Goal: Task Accomplishment & Management: Manage account settings

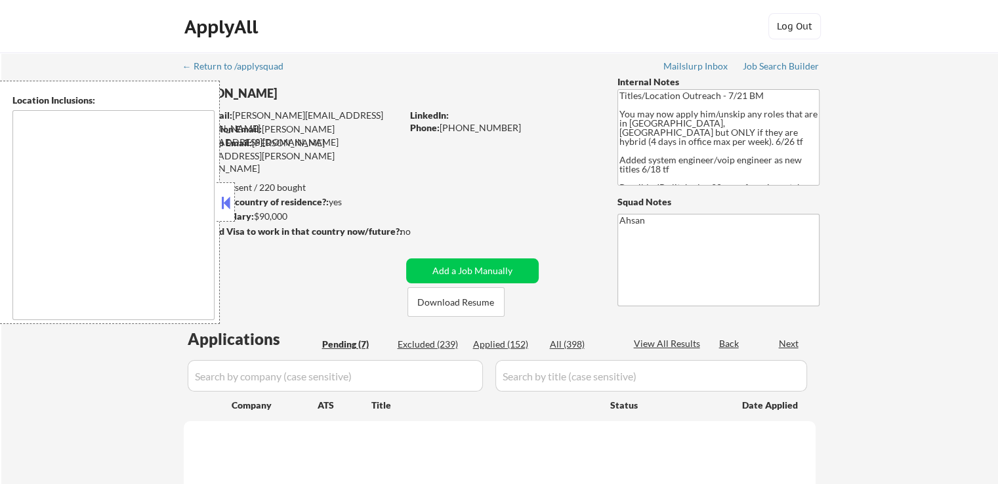
type textarea "[GEOGRAPHIC_DATA], [GEOGRAPHIC_DATA] [GEOGRAPHIC_DATA], [GEOGRAPHIC_DATA] [GEOG…"
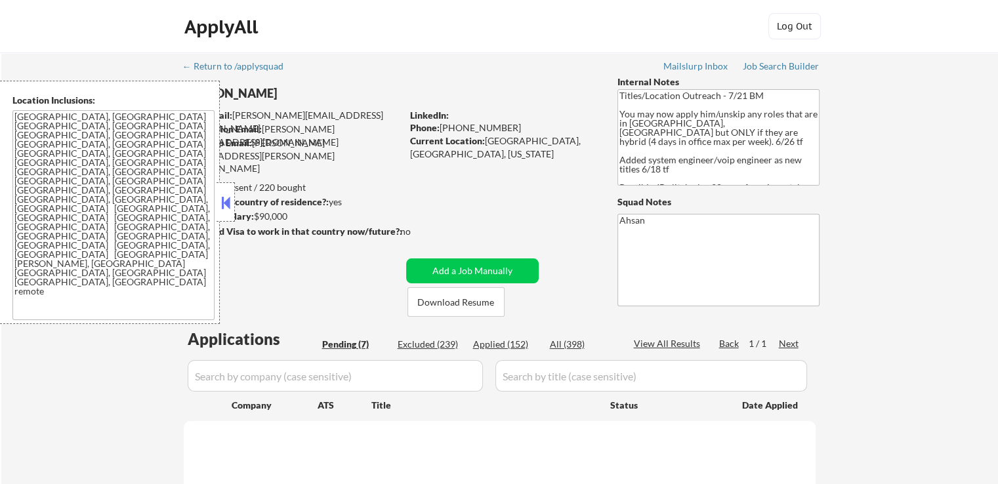
select select ""pending""
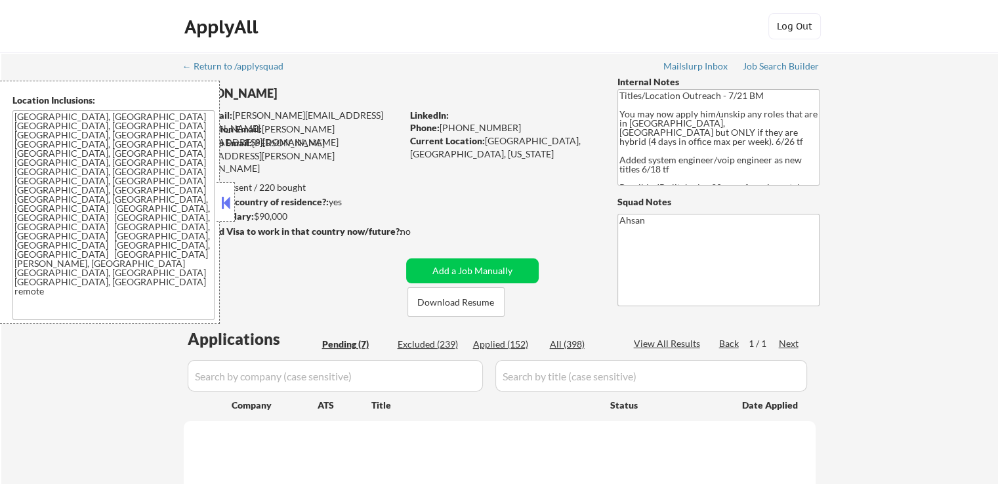
select select ""pending""
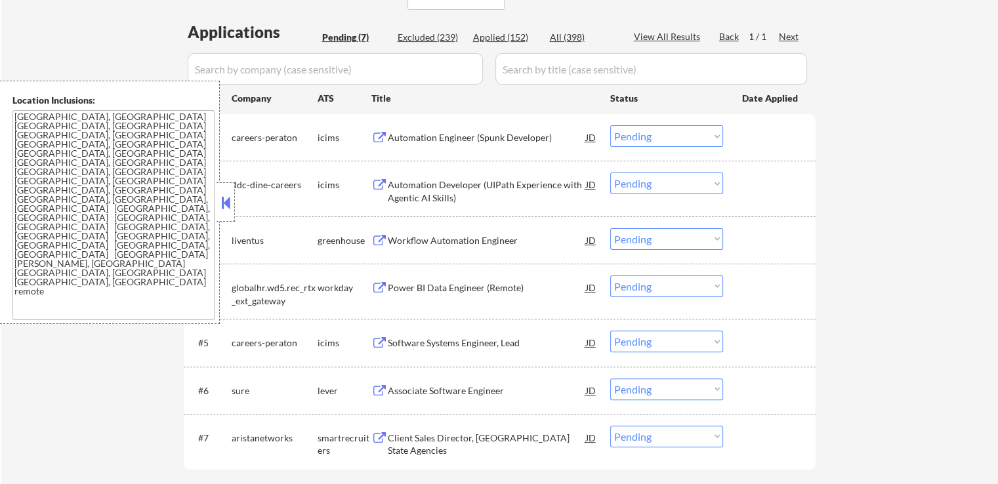
scroll to position [328, 0]
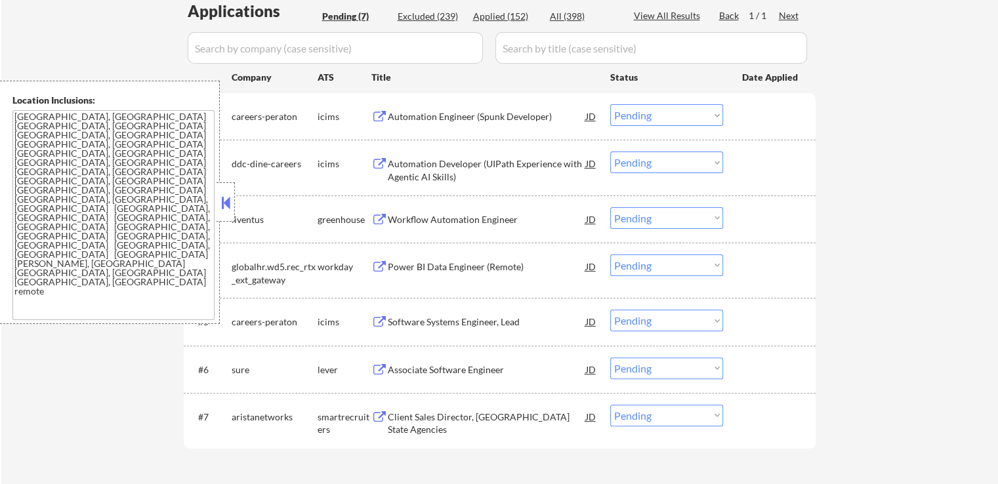
click at [490, 221] on div "Workflow Automation Engineer" at bounding box center [487, 219] width 198 height 13
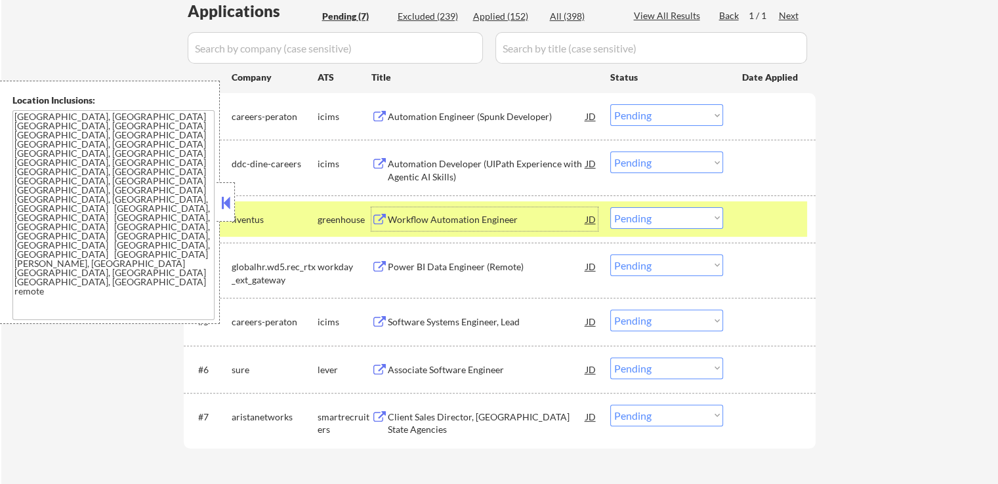
click at [465, 368] on div "Associate Software Engineer" at bounding box center [487, 369] width 198 height 13
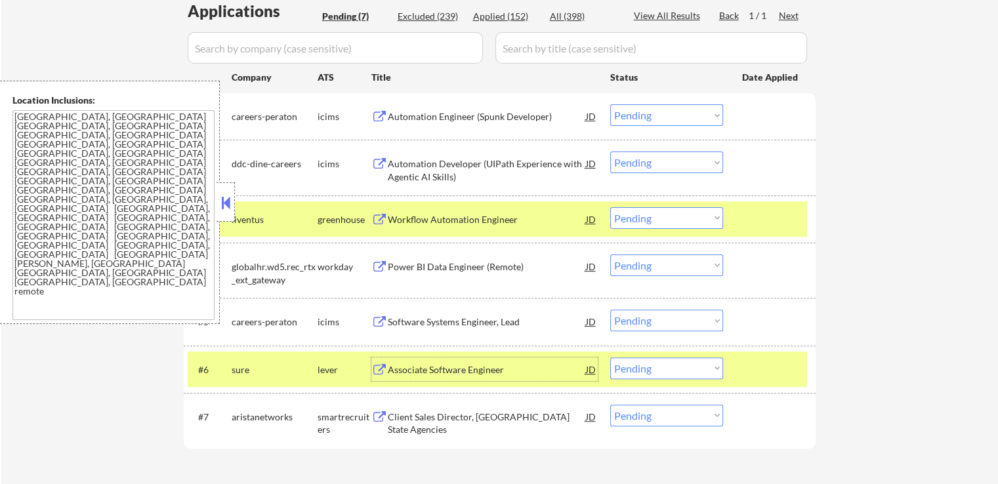
drag, startPoint x: 638, startPoint y: 215, endPoint x: 640, endPoint y: 222, distance: 6.8
click at [638, 216] on select "Choose an option... Pending Applied Excluded (Questions) Excluded (Expired) Exc…" at bounding box center [666, 218] width 113 height 22
click at [610, 207] on select "Choose an option... Pending Applied Excluded (Questions) Excluded (Expired) Exc…" at bounding box center [666, 218] width 113 height 22
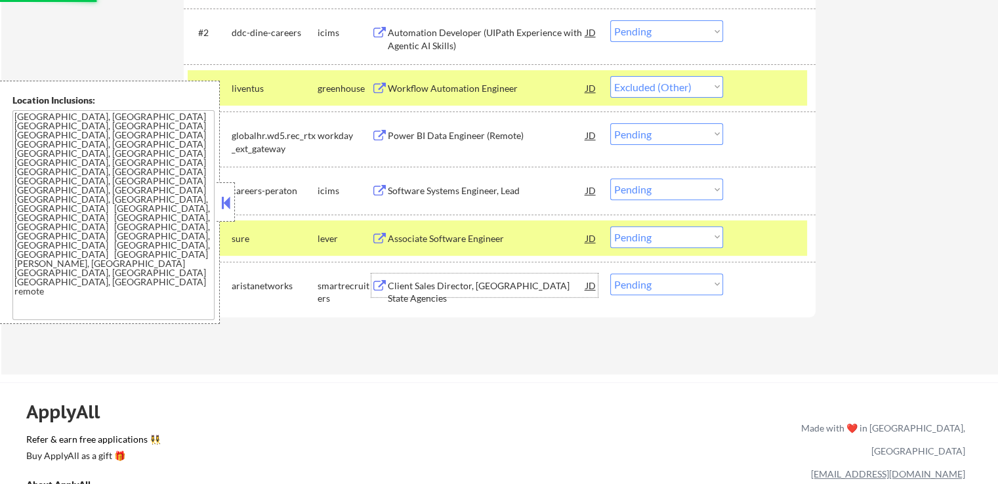
click at [461, 293] on div "Client Sales Director, [GEOGRAPHIC_DATA] State Agencies" at bounding box center [487, 286] width 198 height 24
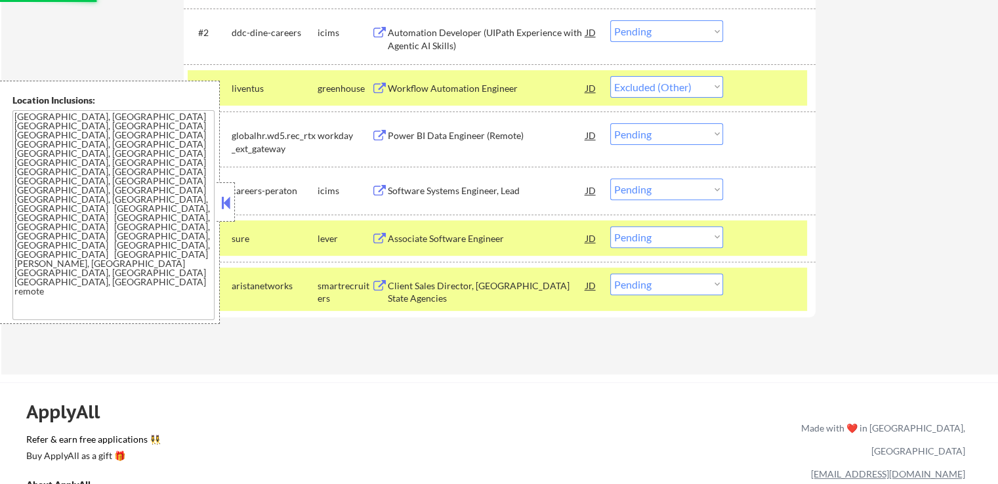
select select ""pending""
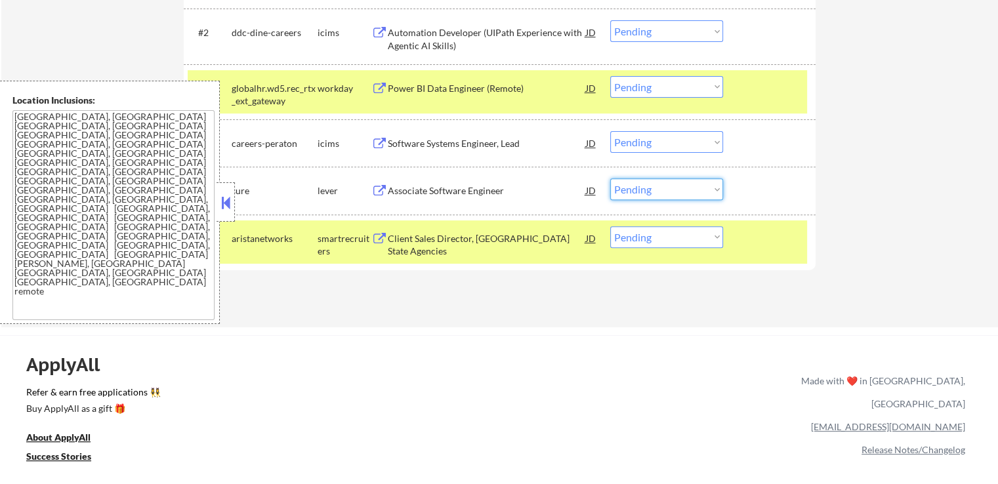
click at [689, 190] on select "Choose an option... Pending Applied Excluded (Questions) Excluded (Expired) Exc…" at bounding box center [666, 189] width 113 height 22
click at [610, 178] on select "Choose an option... Pending Applied Excluded (Questions) Excluded (Expired) Exc…" at bounding box center [666, 189] width 113 height 22
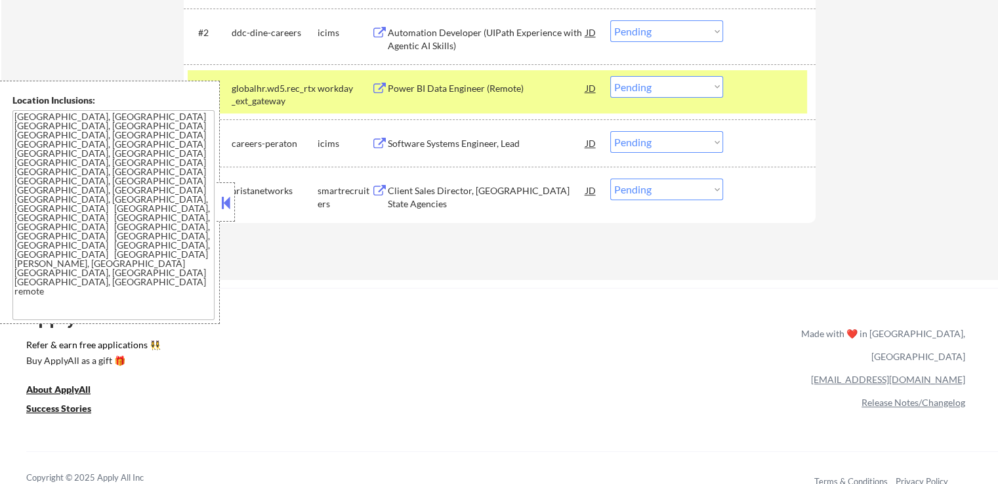
click at [491, 188] on div "Client Sales Director, [GEOGRAPHIC_DATA] State Agencies" at bounding box center [487, 197] width 198 height 26
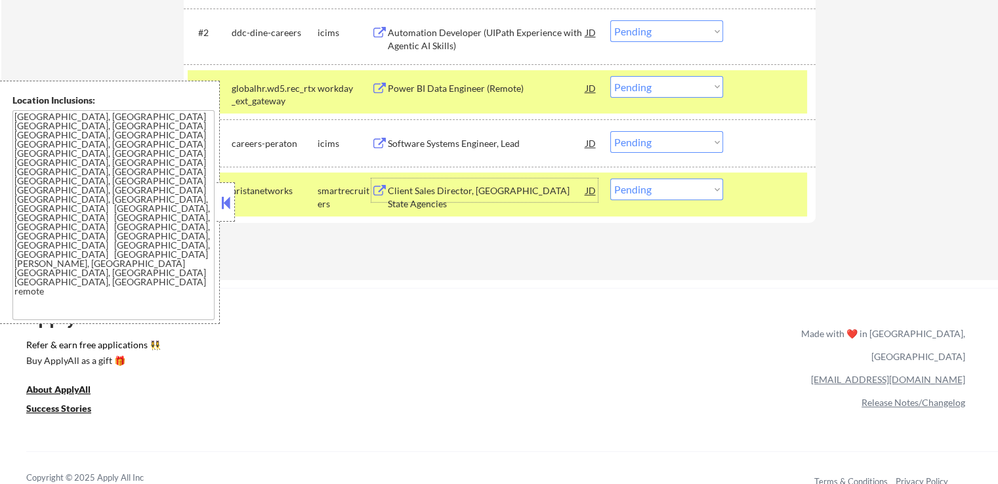
drag, startPoint x: 674, startPoint y: 188, endPoint x: 672, endPoint y: 197, distance: 9.4
click at [674, 188] on select "Choose an option... Pending Applied Excluded (Questions) Excluded (Expired) Exc…" at bounding box center [666, 189] width 113 height 22
select select ""excluded__expired_""
click at [610, 178] on select "Choose an option... Pending Applied Excluded (Questions) Excluded (Expired) Exc…" at bounding box center [666, 189] width 113 height 22
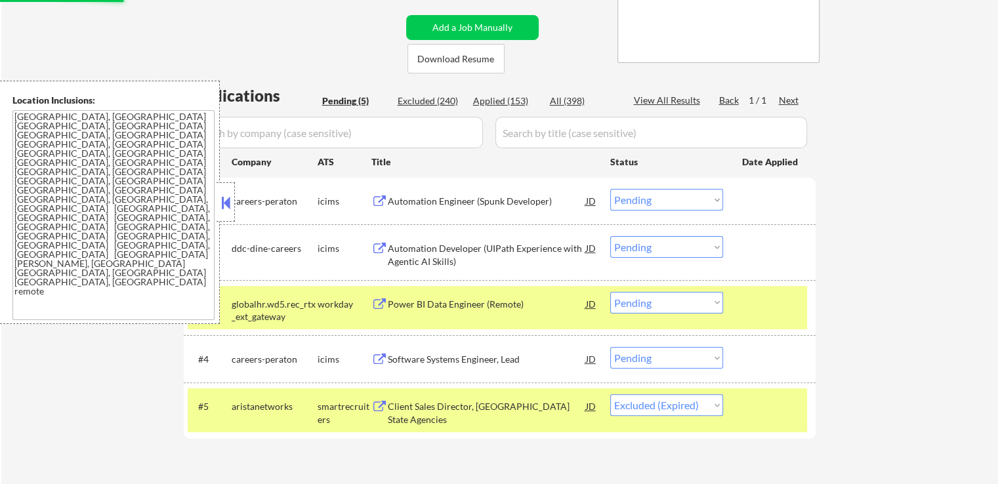
scroll to position [262, 0]
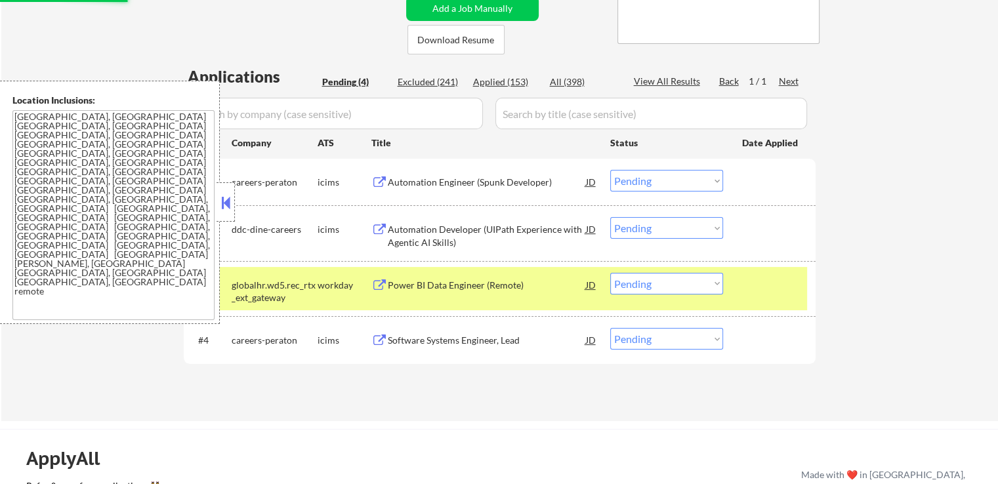
click at [554, 187] on div "Automation Engineer (Spunk Developer)" at bounding box center [487, 182] width 198 height 13
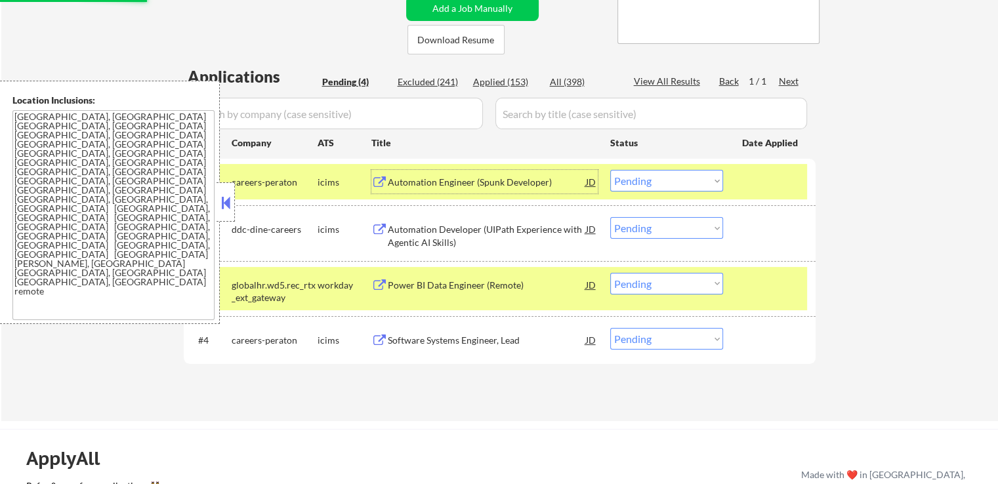
click at [516, 228] on div "Automation Developer (UIPath Experience with Agentic AI Skills)" at bounding box center [487, 236] width 198 height 26
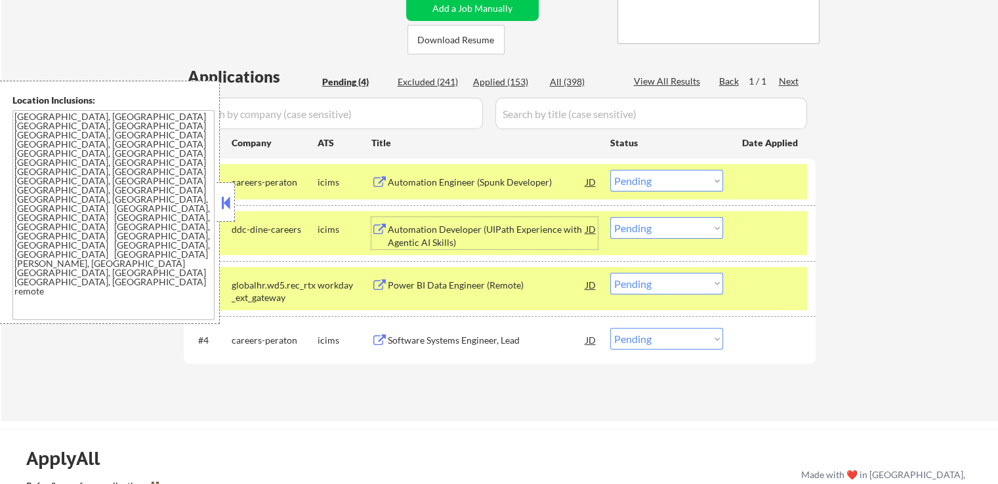
click at [650, 179] on select "Choose an option... Pending Applied Excluded (Questions) Excluded (Expired) Exc…" at bounding box center [666, 181] width 113 height 22
click at [610, 170] on select "Choose an option... Pending Applied Excluded (Questions) Excluded (Expired) Exc…" at bounding box center [666, 181] width 113 height 22
click at [506, 287] on div "Power BI Data Engineer (Remote)" at bounding box center [487, 285] width 198 height 13
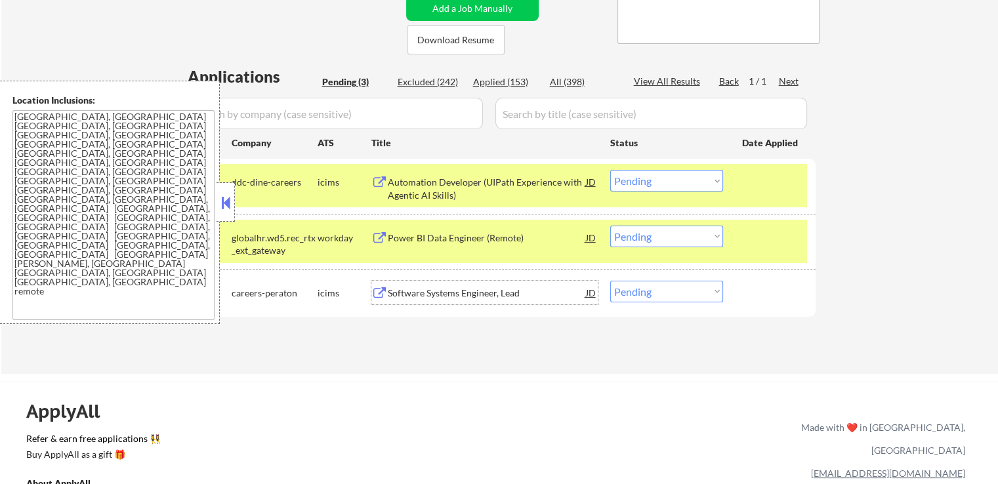
click at [630, 182] on select "Choose an option... Pending Applied Excluded (Questions) Excluded (Expired) Exc…" at bounding box center [666, 181] width 113 height 22
select select ""applied""
click at [610, 170] on select "Choose an option... Pending Applied Excluded (Questions) Excluded (Expired) Exc…" at bounding box center [666, 181] width 113 height 22
click at [504, 298] on div "Software Systems Engineer, Lead" at bounding box center [487, 293] width 198 height 13
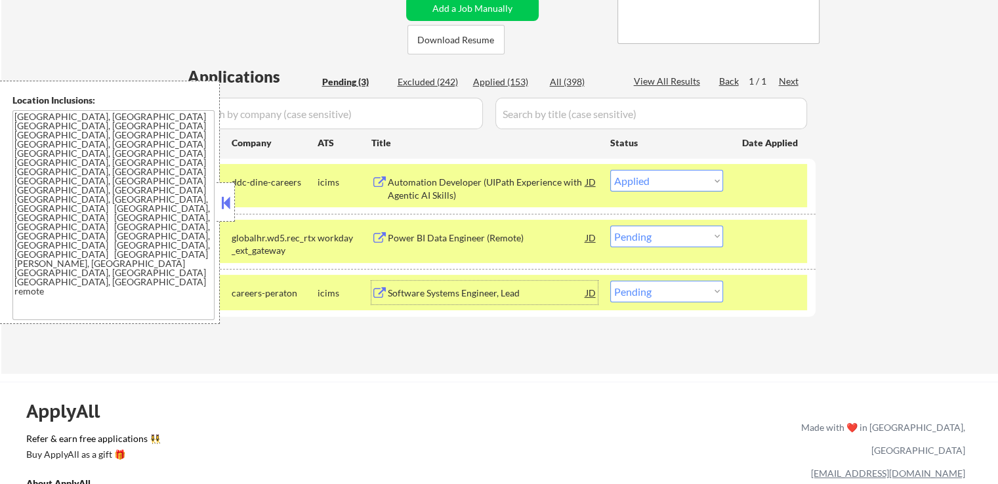
click at [667, 176] on select "Choose an option... Pending Applied Excluded (Questions) Excluded (Expired) Exc…" at bounding box center [666, 181] width 113 height 22
click at [851, 212] on div "← Return to /applysquad Mailslurp Inbox Job Search Builder [PERSON_NAME] User E…" at bounding box center [499, 82] width 996 height 584
click at [669, 234] on select "Choose an option... Pending Applied Excluded (Questions) Excluded (Expired) Exc…" at bounding box center [666, 237] width 113 height 22
select select ""excluded__location_""
click at [610, 226] on select "Choose an option... Pending Applied Excluded (Questions) Excluded (Expired) Exc…" at bounding box center [666, 237] width 113 height 22
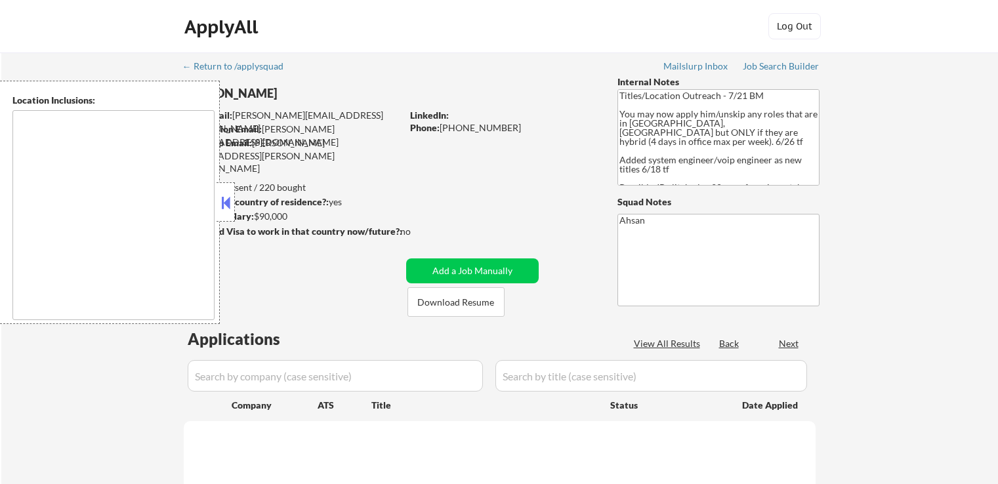
scroll to position [315, 0]
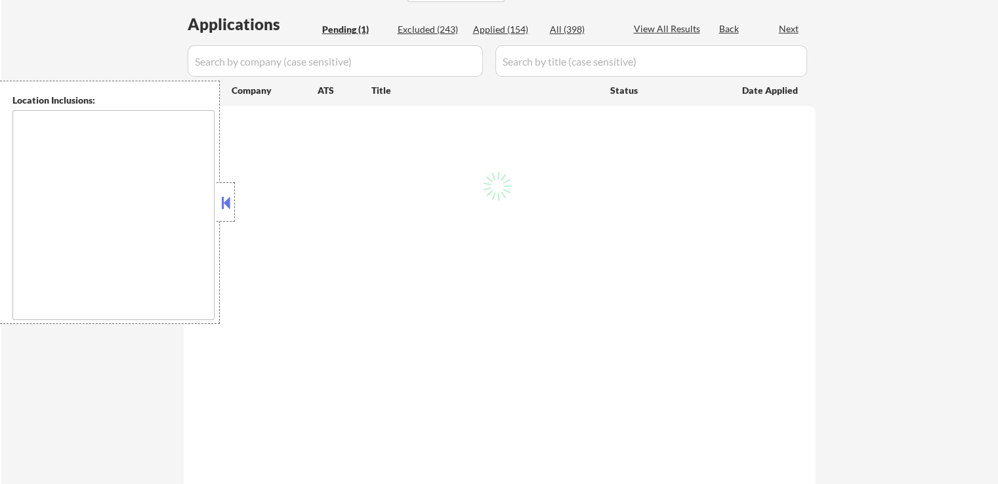
select select ""pending""
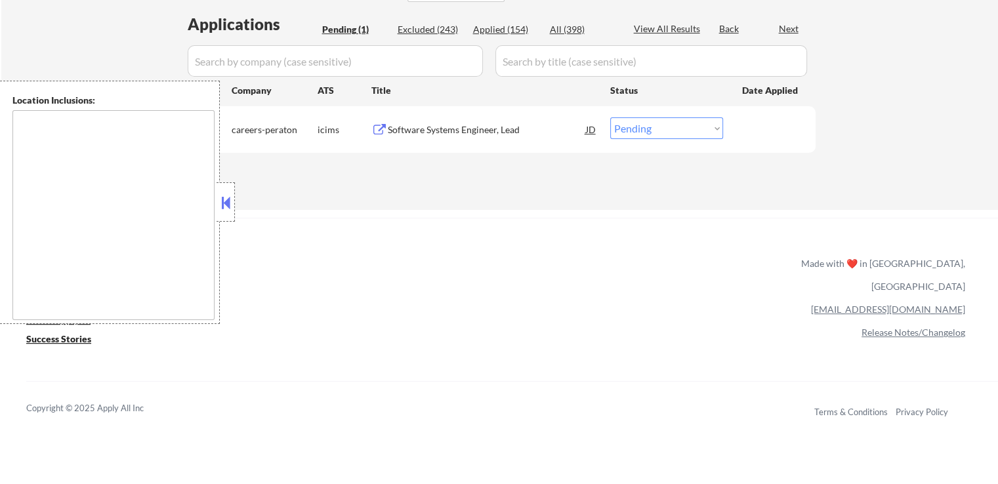
scroll to position [262, 0]
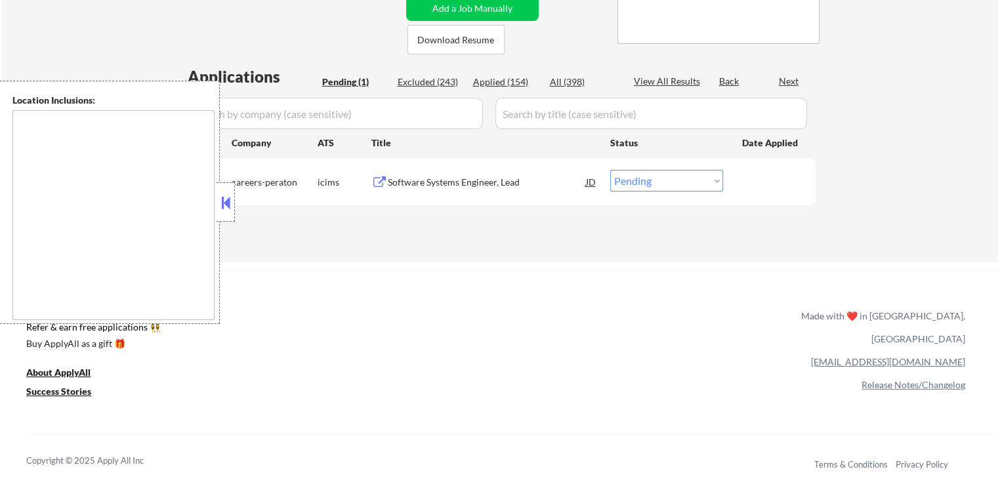
type textarea "[GEOGRAPHIC_DATA], [GEOGRAPHIC_DATA] [GEOGRAPHIC_DATA], [GEOGRAPHIC_DATA] [GEOG…"
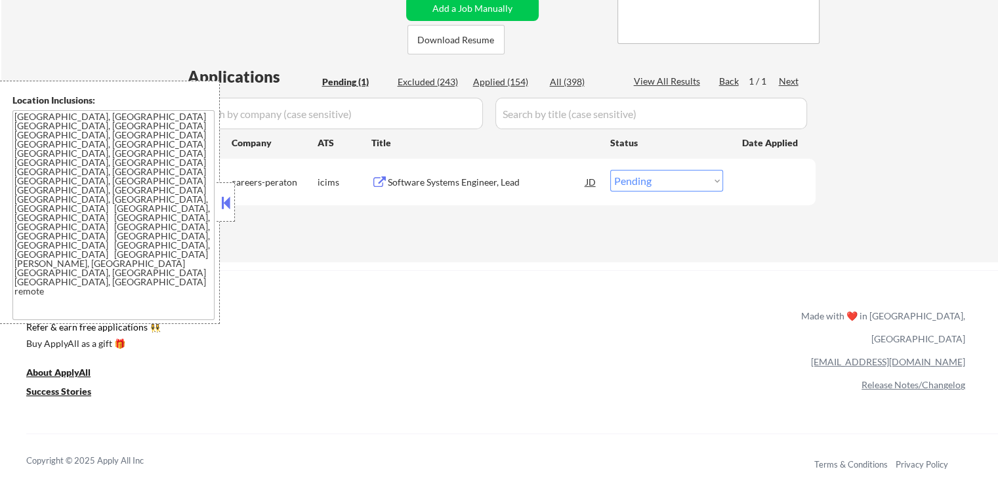
drag, startPoint x: 648, startPoint y: 170, endPoint x: 648, endPoint y: 179, distance: 9.2
click at [648, 171] on select "Choose an option... Pending Applied Excluded (Questions) Excluded (Expired) Exc…" at bounding box center [666, 181] width 113 height 22
select select ""excluded__location_""
click at [610, 170] on select "Choose an option... Pending Applied Excluded (Questions) Excluded (Expired) Exc…" at bounding box center [666, 181] width 113 height 22
click at [642, 274] on div "ApplyAll Refer & earn free applications 👯‍♀️ Buy ApplyAll as a gift 🎁 About App…" at bounding box center [499, 372] width 998 height 204
